Goal: Transaction & Acquisition: Subscribe to service/newsletter

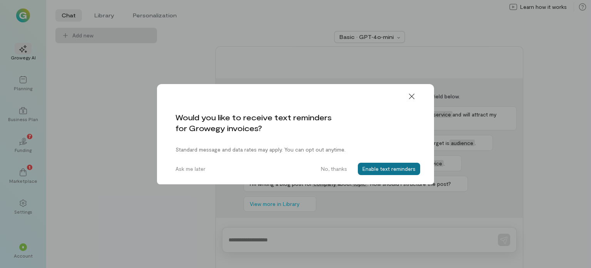
click at [373, 167] on button "Enable text reminders" at bounding box center [389, 168] width 62 height 12
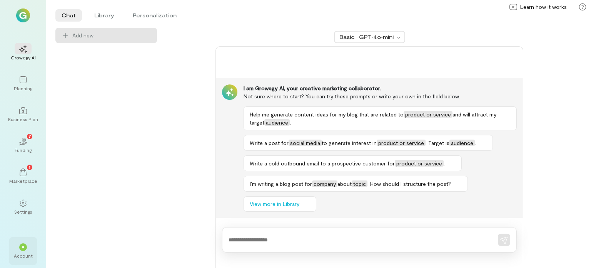
click at [23, 243] on div "*" at bounding box center [23, 247] width 8 height 8
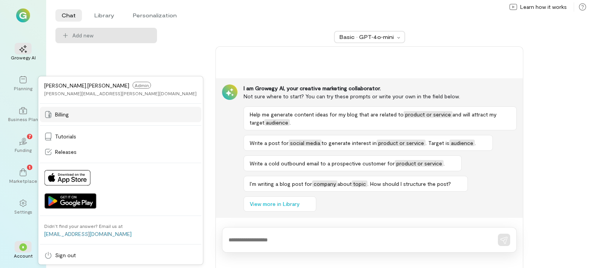
click at [60, 118] on span "Billing" at bounding box center [62, 114] width 14 height 8
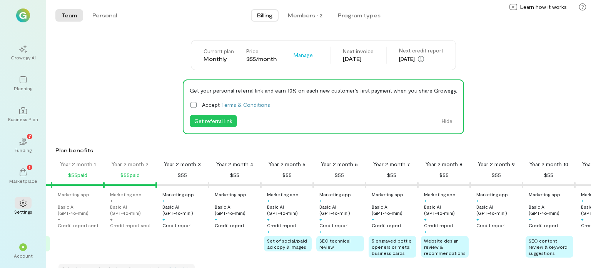
scroll to position [0, 634]
click at [196, 174] on div "Year 2 month 3 $55" at bounding box center [181, 169] width 52 height 19
click at [299, 55] on span "Manage" at bounding box center [303, 55] width 19 height 8
click at [308, 70] on span "See Annual Plan" at bounding box center [325, 72] width 39 height 8
click at [299, 57] on span "Manage" at bounding box center [303, 55] width 19 height 8
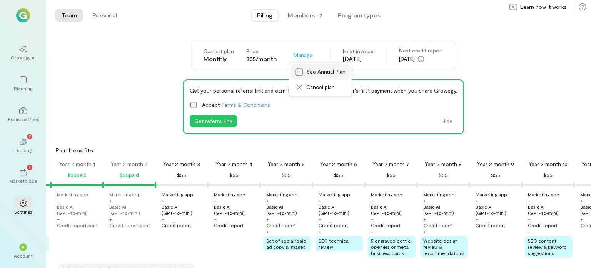
click at [306, 72] on span "See Annual Plan" at bounding box center [325, 72] width 39 height 8
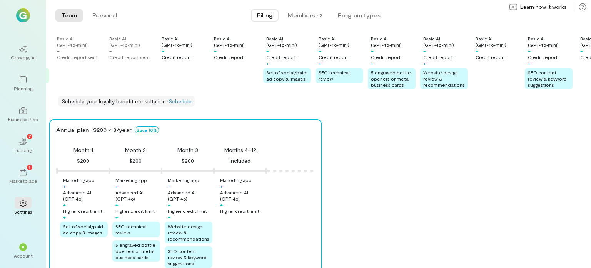
scroll to position [211, 0]
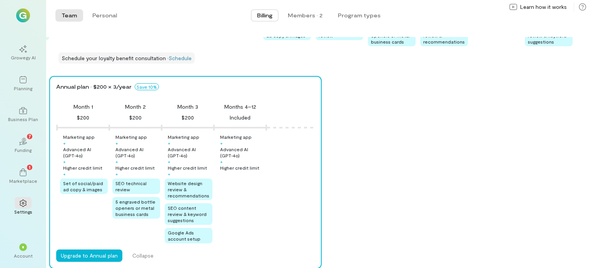
click at [363, 123] on div "Annual plan · $200 × 3/year Save 10% Month 1 $200 Month 2 $200 Month 3 $200 Mon…" at bounding box center [320, 172] width 542 height 192
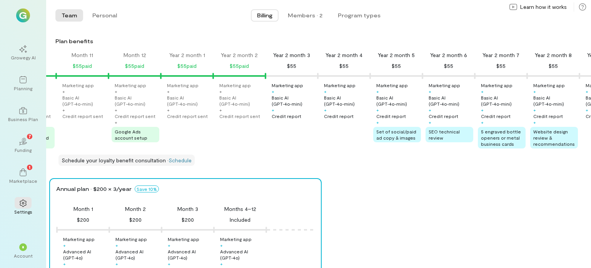
scroll to position [0, 524]
click at [354, 14] on button "Program types" at bounding box center [359, 15] width 55 height 12
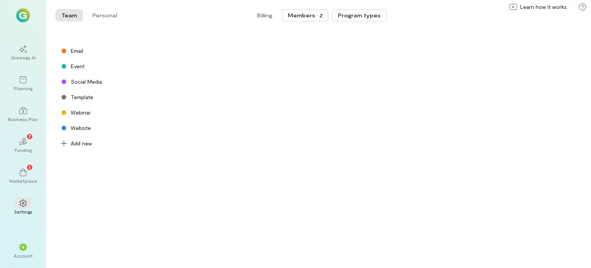
click at [309, 19] on button "Members · 2" at bounding box center [305, 15] width 47 height 12
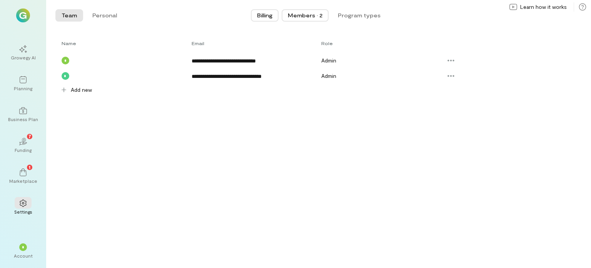
click at [262, 10] on button "Billing" at bounding box center [265, 15] width 28 height 12
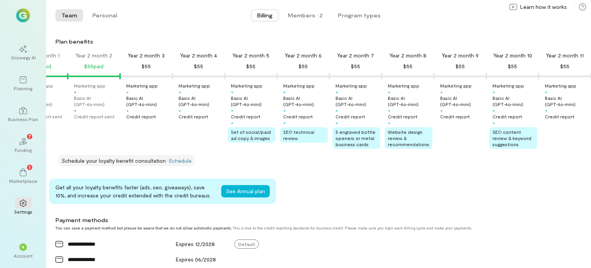
scroll to position [68, 0]
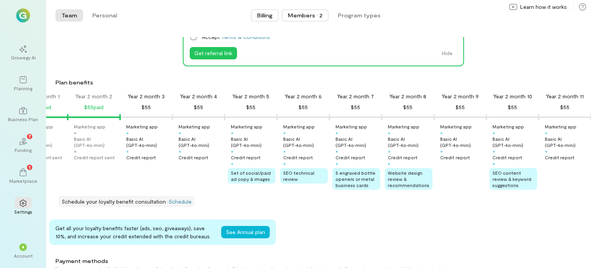
click at [314, 18] on div "Members · 2" at bounding box center [305, 16] width 35 height 8
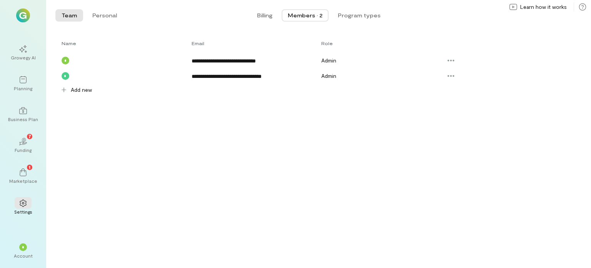
scroll to position [0, 0]
click at [305, 13] on div "Members · 2" at bounding box center [305, 16] width 35 height 8
click at [264, 12] on span "Billing" at bounding box center [264, 16] width 15 height 8
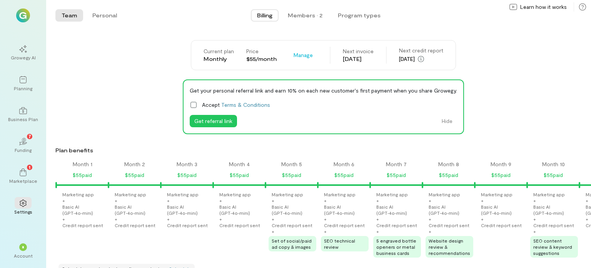
scroll to position [0, 654]
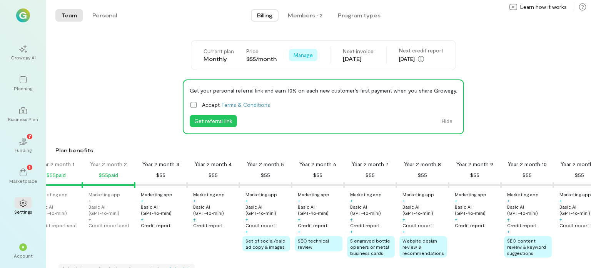
click at [294, 55] on span "Manage" at bounding box center [303, 55] width 19 height 8
click at [306, 70] on span "See Annual Plan" at bounding box center [325, 72] width 39 height 8
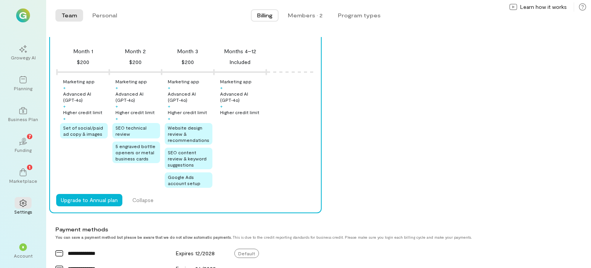
scroll to position [266, 0]
click at [369, 110] on div "Annual plan · $200 × 3/year Save 10% Month 1 $200 Month 2 $200 Month 3 $200 Mon…" at bounding box center [320, 117] width 542 height 192
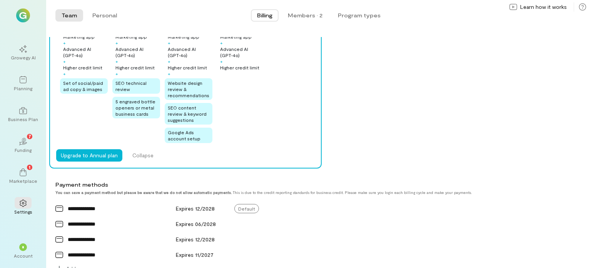
scroll to position [295, 0]
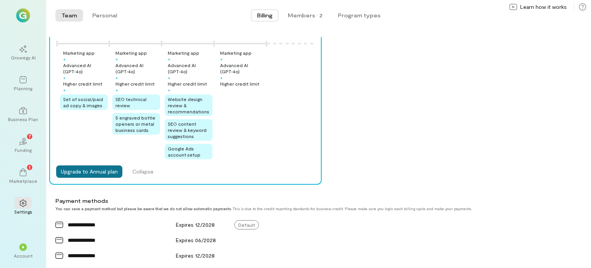
click at [82, 175] on button "Upgrade to Annual plan" at bounding box center [89, 171] width 66 height 12
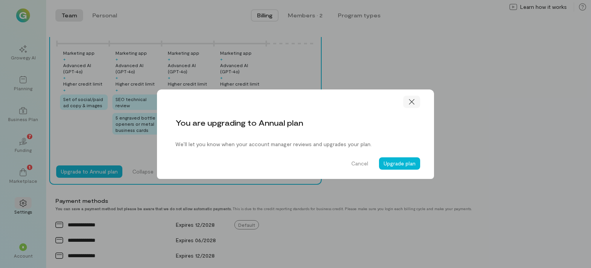
click at [412, 100] on icon at bounding box center [412, 102] width 8 height 8
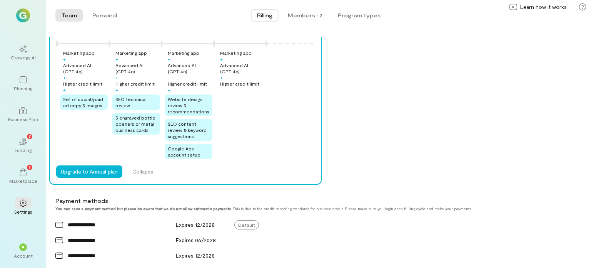
click at [412, 100] on div "Annual plan · $200 × 3/year Save 10% Month 1 $200 Month 2 $200 Month 3 $200 Mon…" at bounding box center [320, 88] width 542 height 192
